Goal: Navigation & Orientation: Find specific page/section

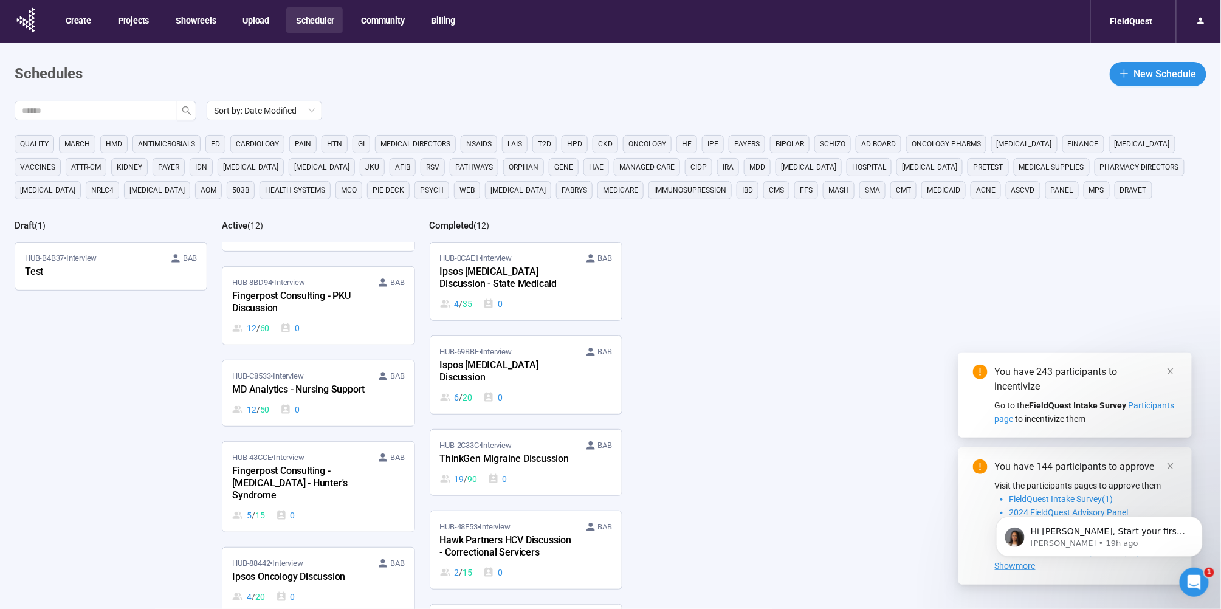
scroll to position [168, 0]
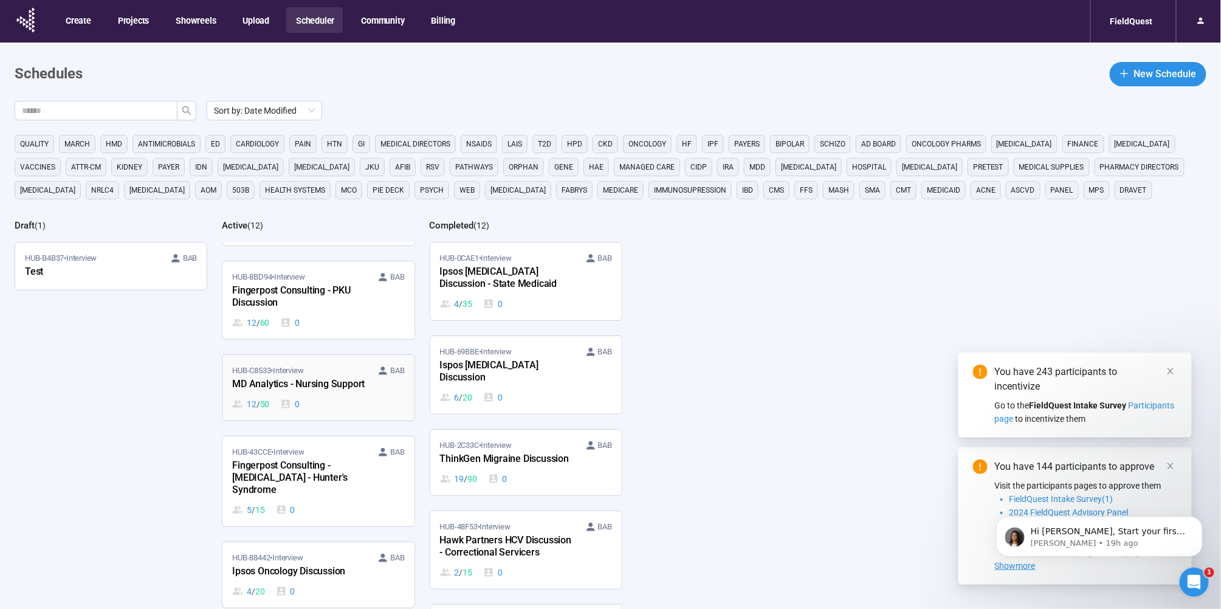
click at [303, 377] on div "MD Analytics - Nursing Support" at bounding box center [299, 385] width 134 height 16
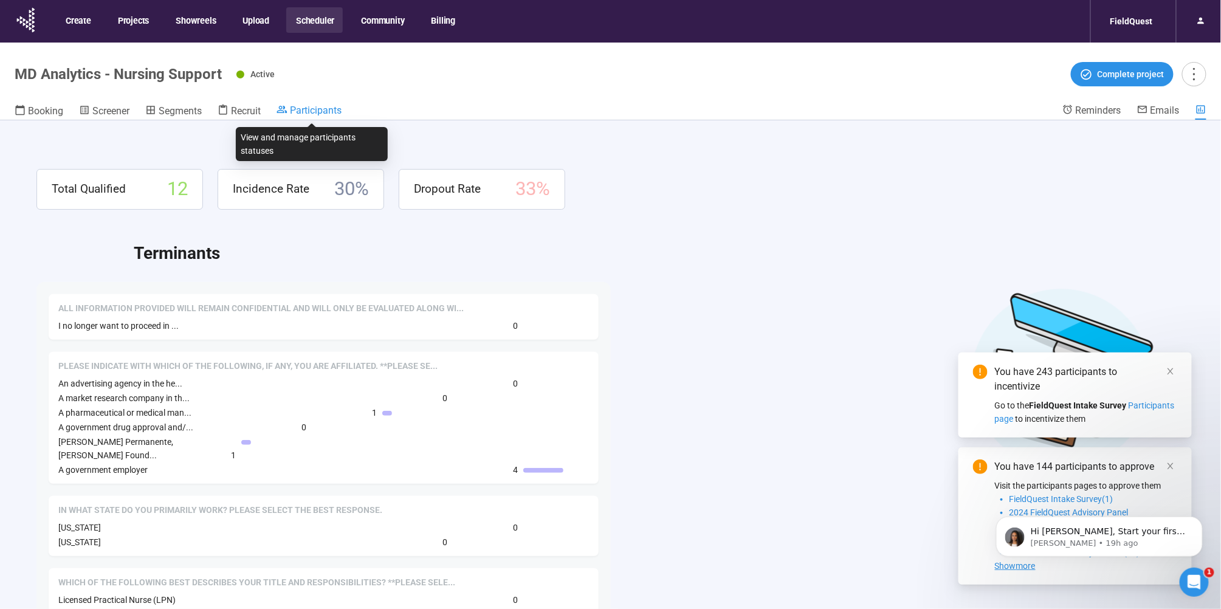
click at [306, 109] on span "Participants" at bounding box center [316, 111] width 52 height 12
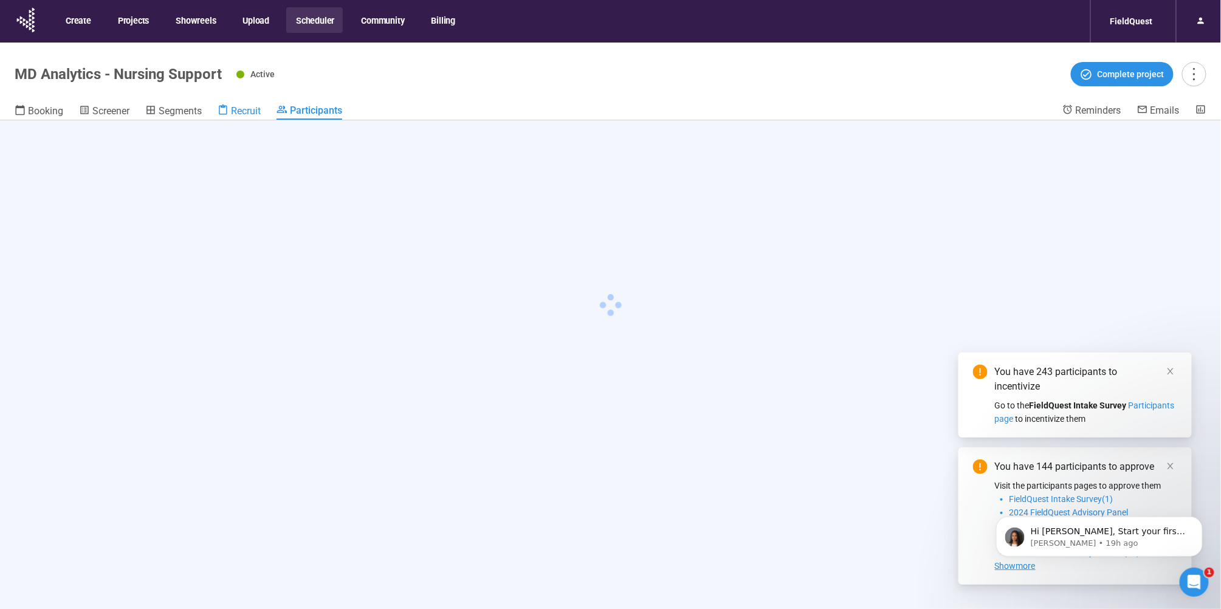
click at [255, 110] on span "Recruit" at bounding box center [246, 111] width 30 height 12
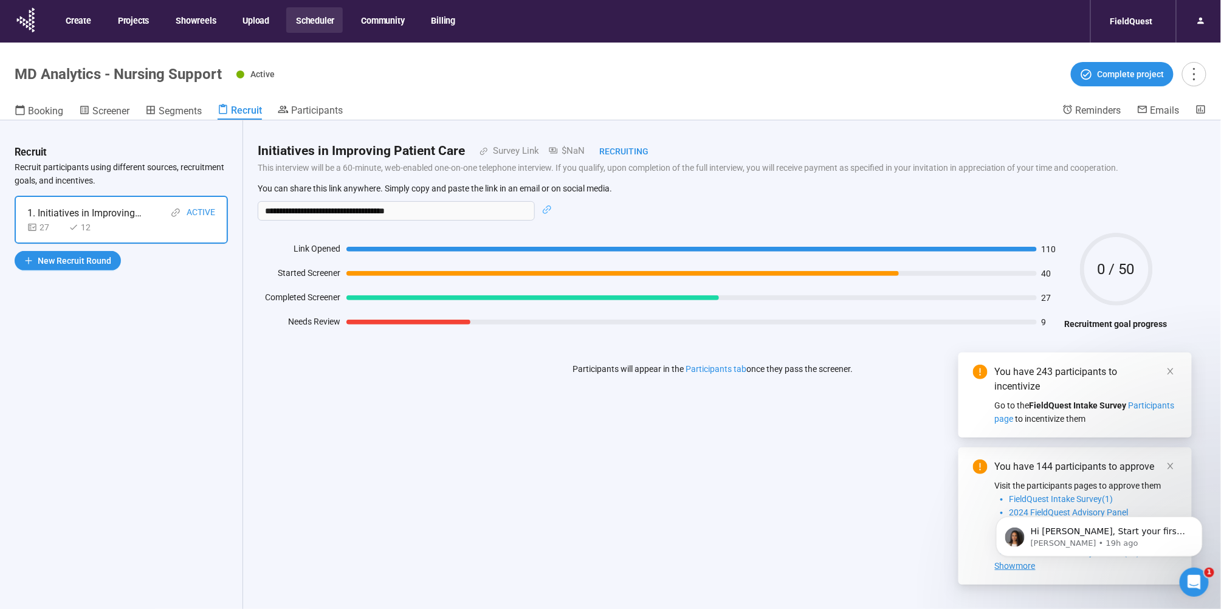
click at [255, 110] on span "Recruit" at bounding box center [246, 111] width 31 height 12
click at [1176, 369] on link at bounding box center [1170, 371] width 13 height 13
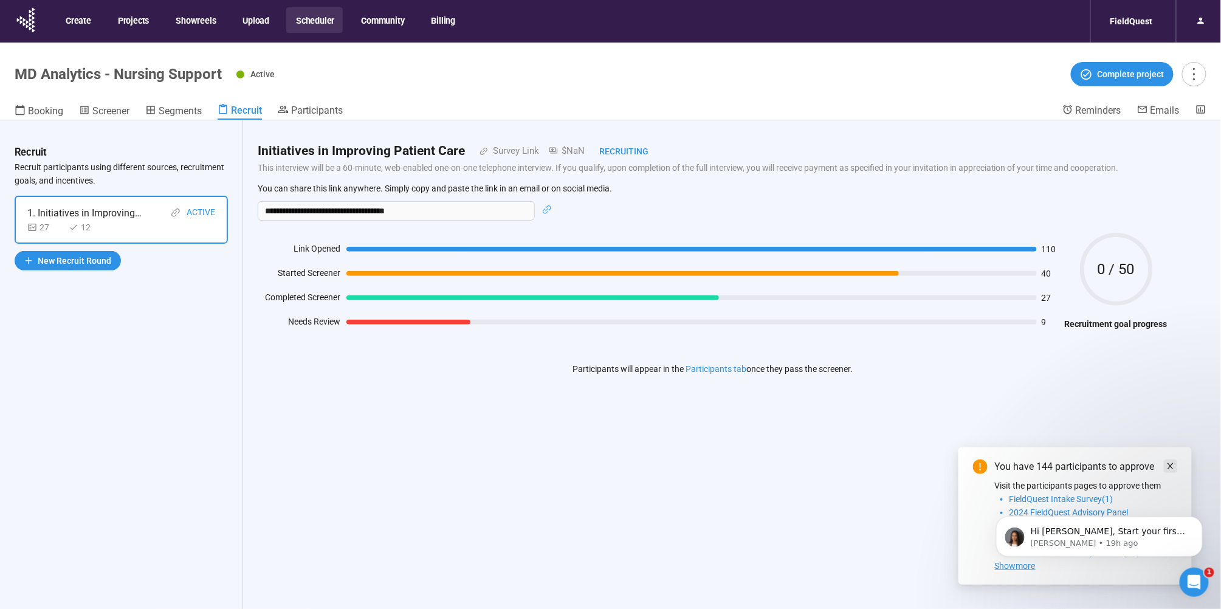
click at [1173, 460] on span at bounding box center [1171, 466] width 9 height 13
